Goal: Find specific page/section: Find specific page/section

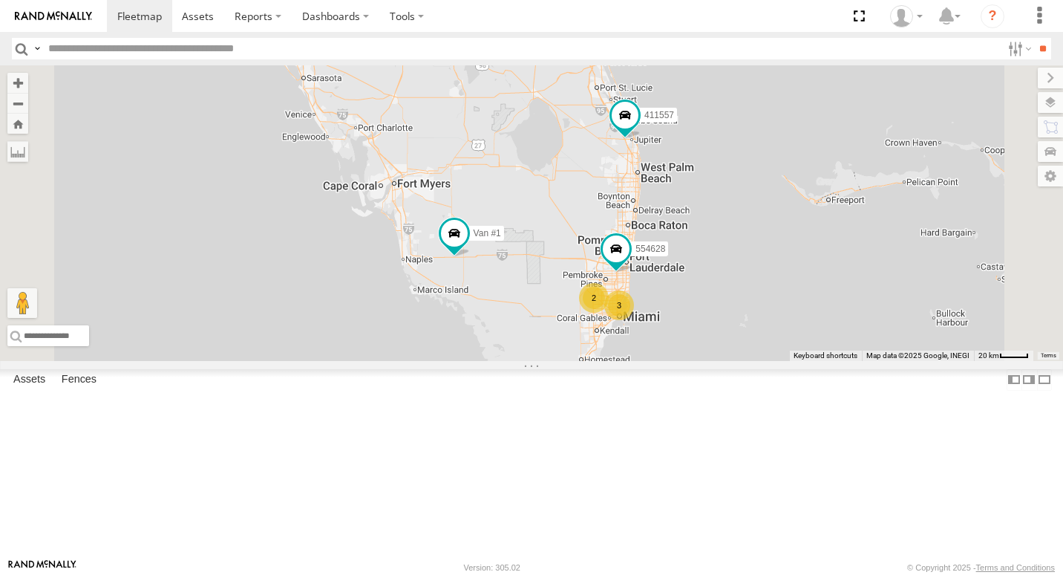
drag, startPoint x: 895, startPoint y: 139, endPoint x: 869, endPoint y: 249, distance: 113.6
click at [877, 253] on div "554627 2 Van #1 411557 554628 3" at bounding box center [531, 212] width 1063 height 295
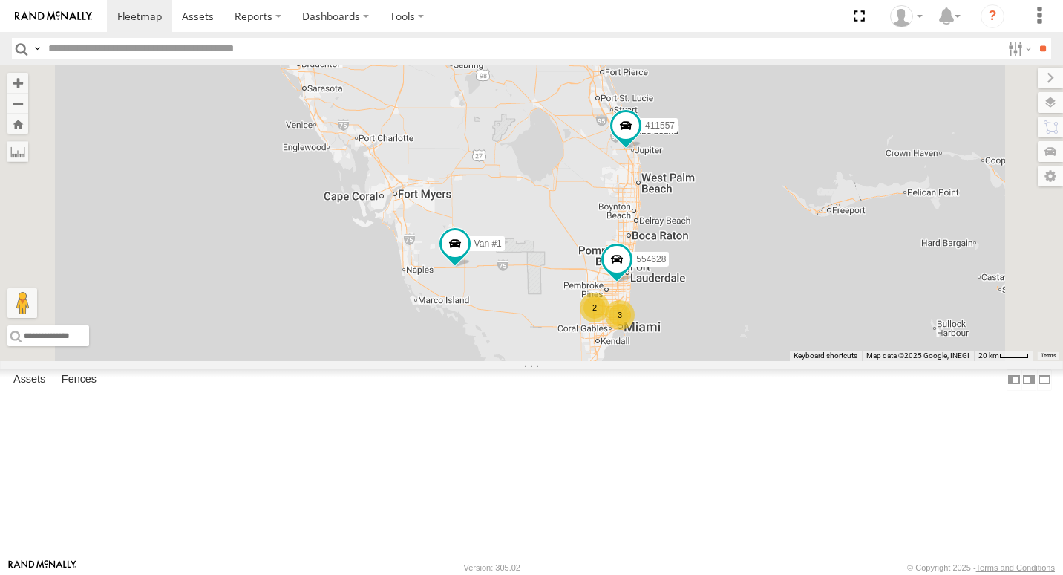
click at [876, 177] on div "554627 2 Van #1 411557 554628 3" at bounding box center [531, 212] width 1063 height 295
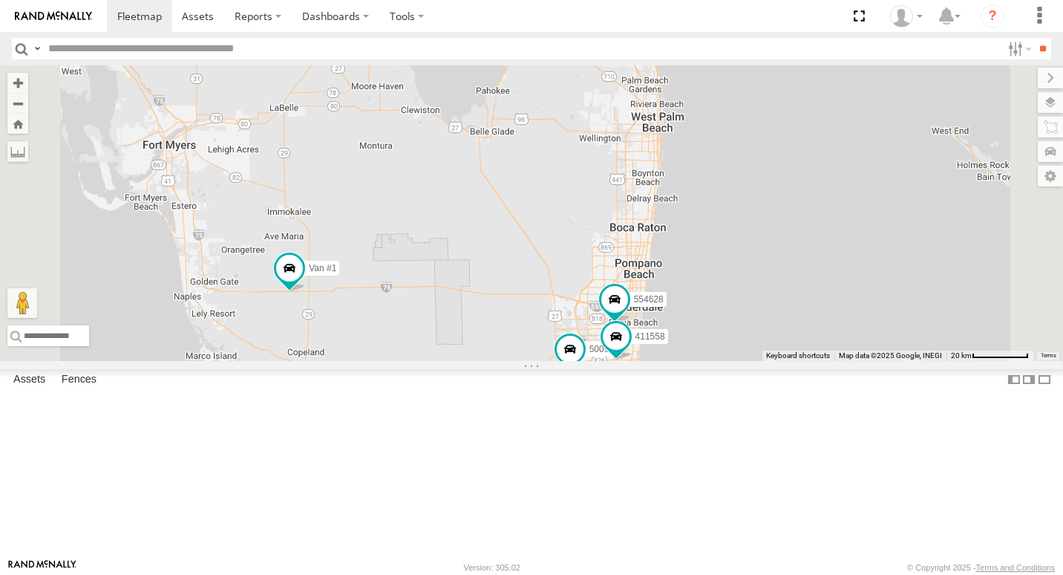
drag, startPoint x: 818, startPoint y: 370, endPoint x: 860, endPoint y: 252, distance: 124.4
click at [860, 252] on div "554627 Van #1 411557 554628 500914 411558" at bounding box center [531, 212] width 1063 height 295
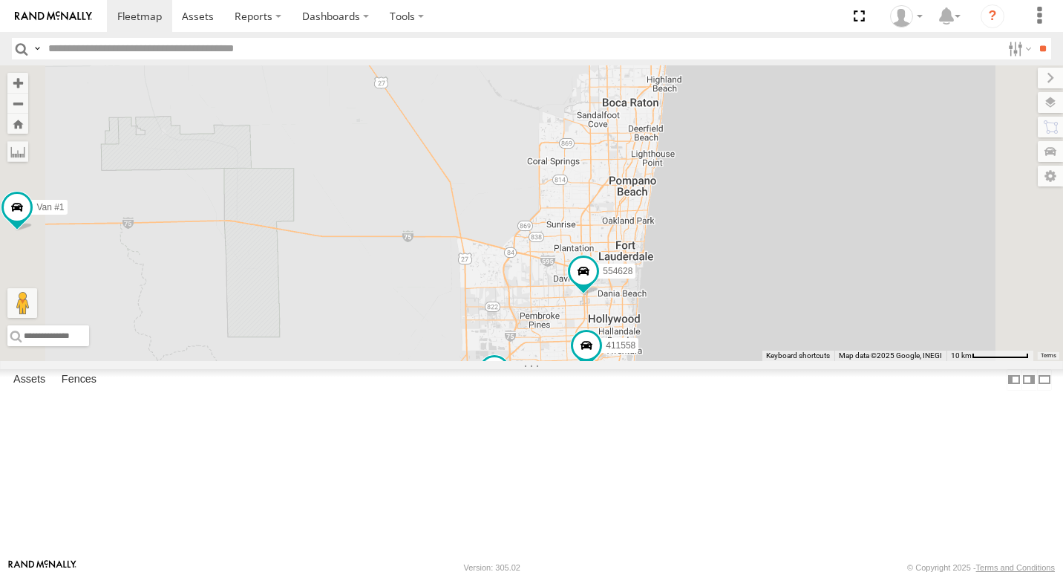
drag, startPoint x: 849, startPoint y: 333, endPoint x: 852, endPoint y: 276, distance: 56.5
click at [852, 276] on div "554627 Van #1 411557 554628 500914 411558 411560" at bounding box center [531, 212] width 1063 height 295
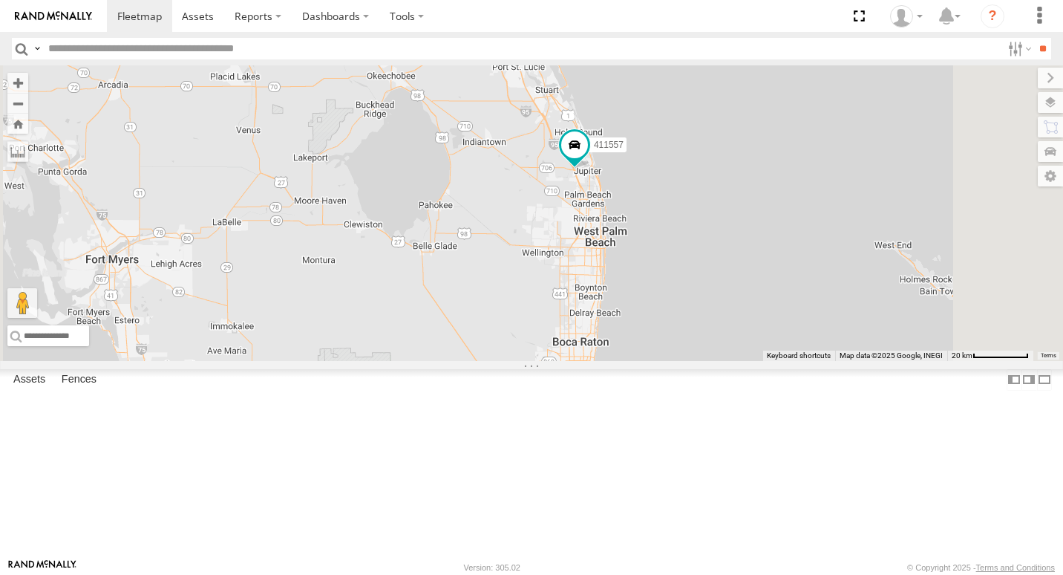
drag, startPoint x: 938, startPoint y: 202, endPoint x: 844, endPoint y: 389, distance: 209.2
click at [844, 361] on div "554627 Van #1 411557 554628 500914 411558 411560 2" at bounding box center [531, 212] width 1063 height 295
click at [906, 143] on div "554627 Van #1 411557 554628 500914 411558 411560 2" at bounding box center [531, 212] width 1063 height 295
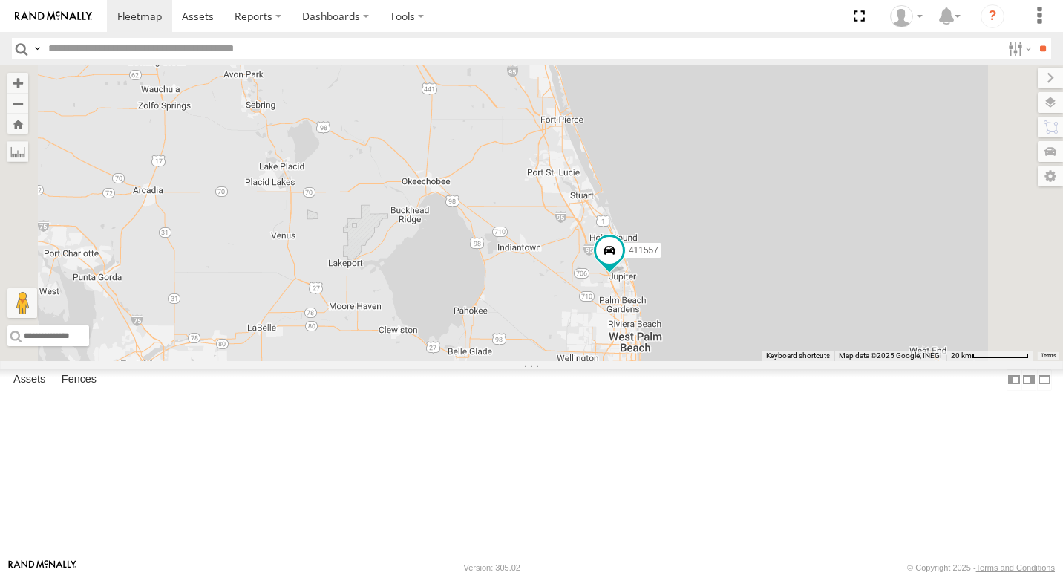
drag, startPoint x: 880, startPoint y: 215, endPoint x: 910, endPoint y: 324, distance: 113.3
click at [910, 324] on div "554627 Van #1 411557 554628" at bounding box center [531, 212] width 1063 height 295
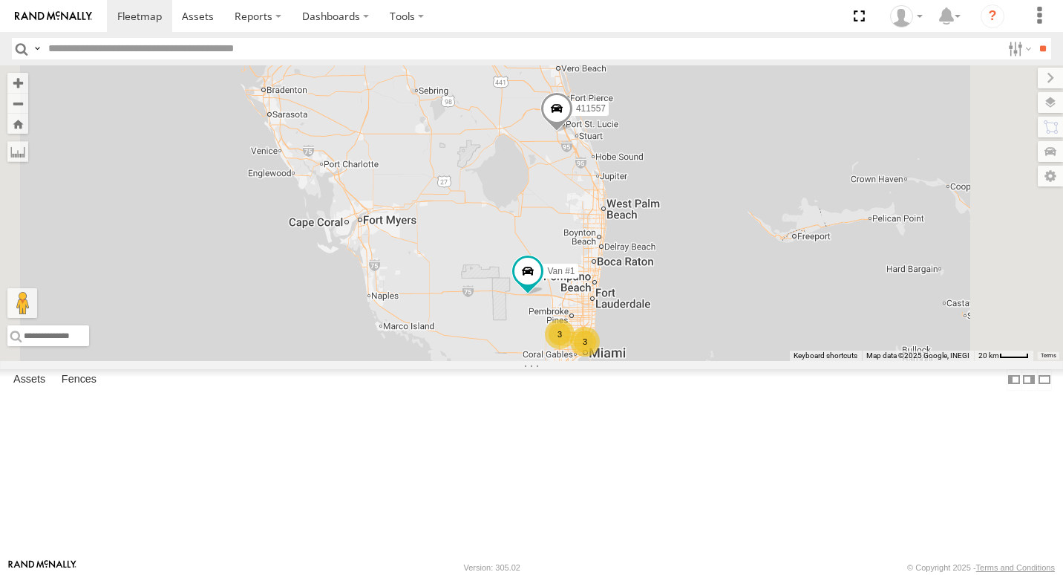
drag, startPoint x: 831, startPoint y: 150, endPoint x: 768, endPoint y: 306, distance: 168.2
click at [770, 308] on div "554627 3 Van #1 411557 3" at bounding box center [531, 212] width 1063 height 295
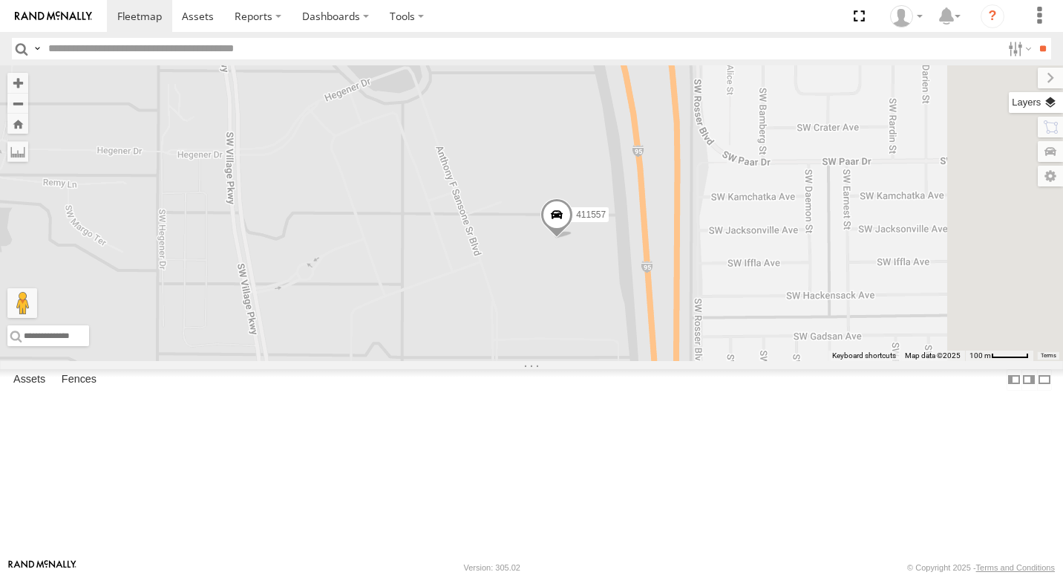
click at [1045, 103] on label at bounding box center [1036, 102] width 54 height 21
click at [1013, 78] on label at bounding box center [1038, 78] width 50 height 21
click at [1031, 106] on label at bounding box center [1036, 102] width 54 height 21
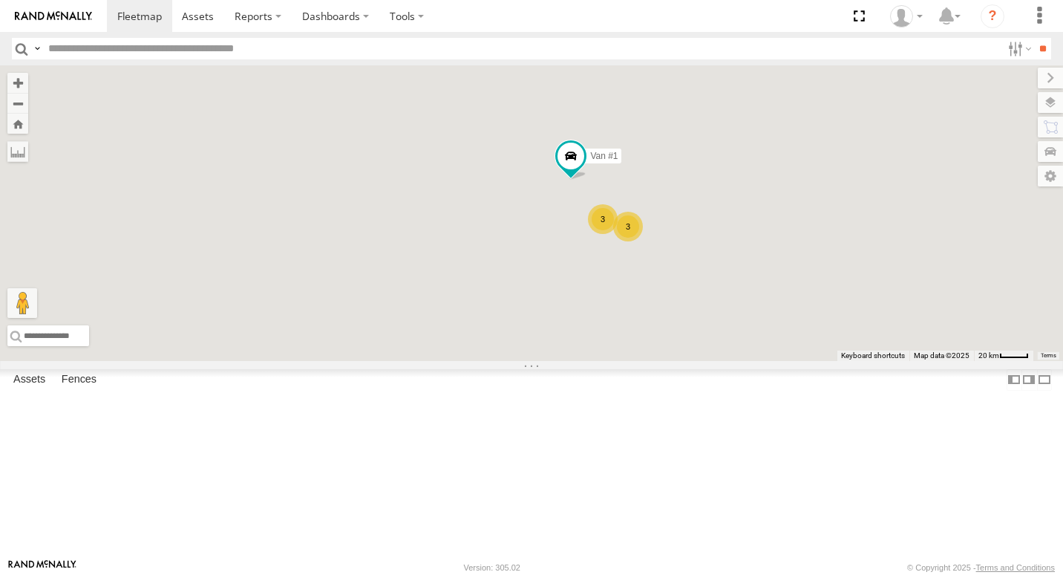
click at [0, 0] on span "Basemaps" at bounding box center [0, 0] width 0 height 0
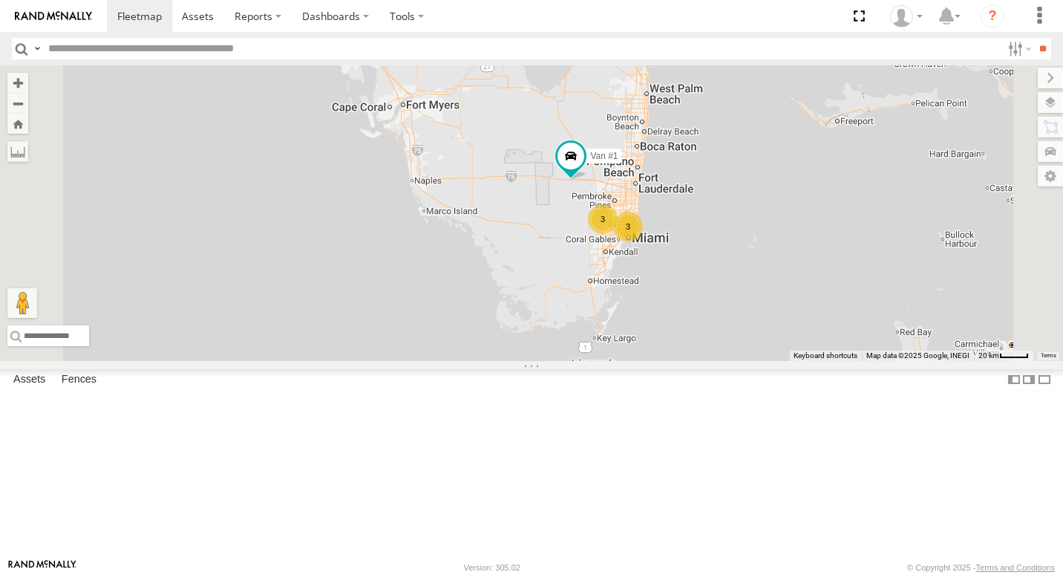
click at [0, 0] on span "Satellite + Roadmap" at bounding box center [0, 0] width 0 height 0
